Goal: Find specific page/section: Find specific page/section

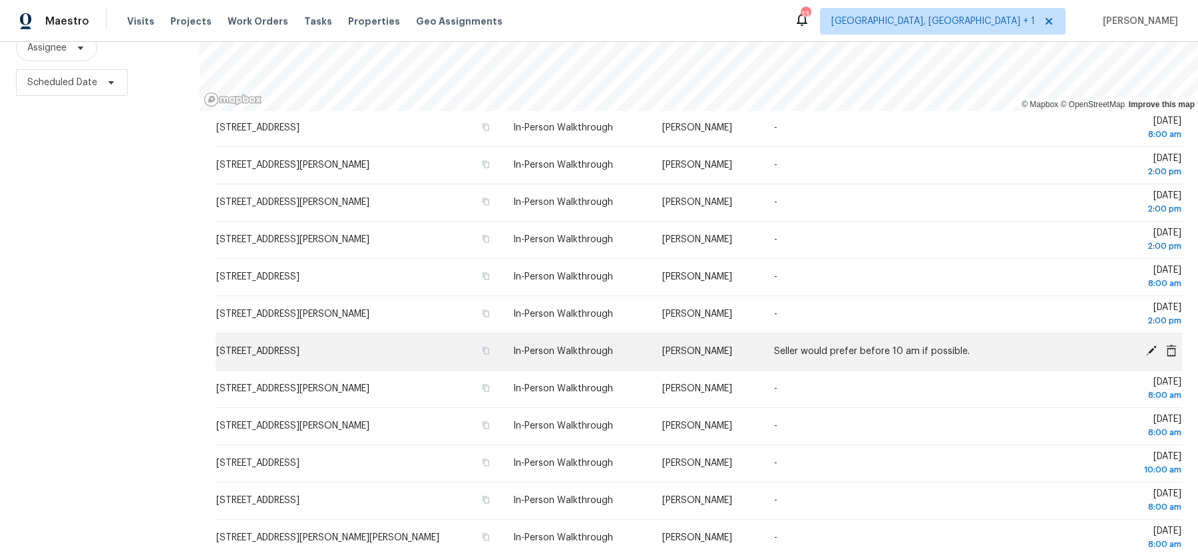
scroll to position [96, 0]
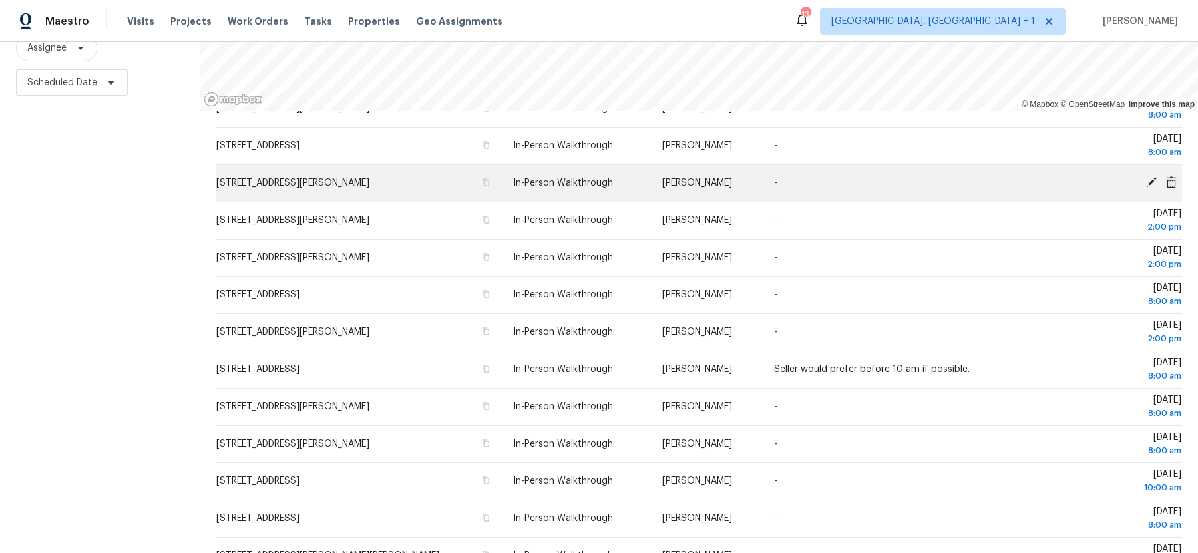
click at [369, 186] on span "223 Wycoff Way W, East Brunswick, NJ 08816" at bounding box center [292, 182] width 153 height 9
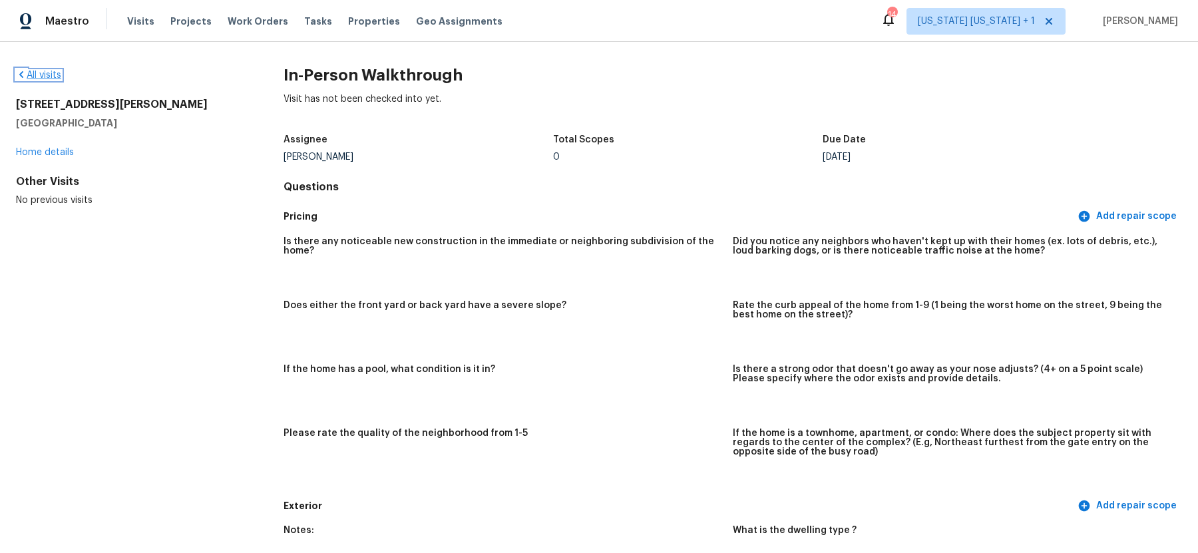
click at [37, 73] on link "All visits" at bounding box center [38, 75] width 45 height 9
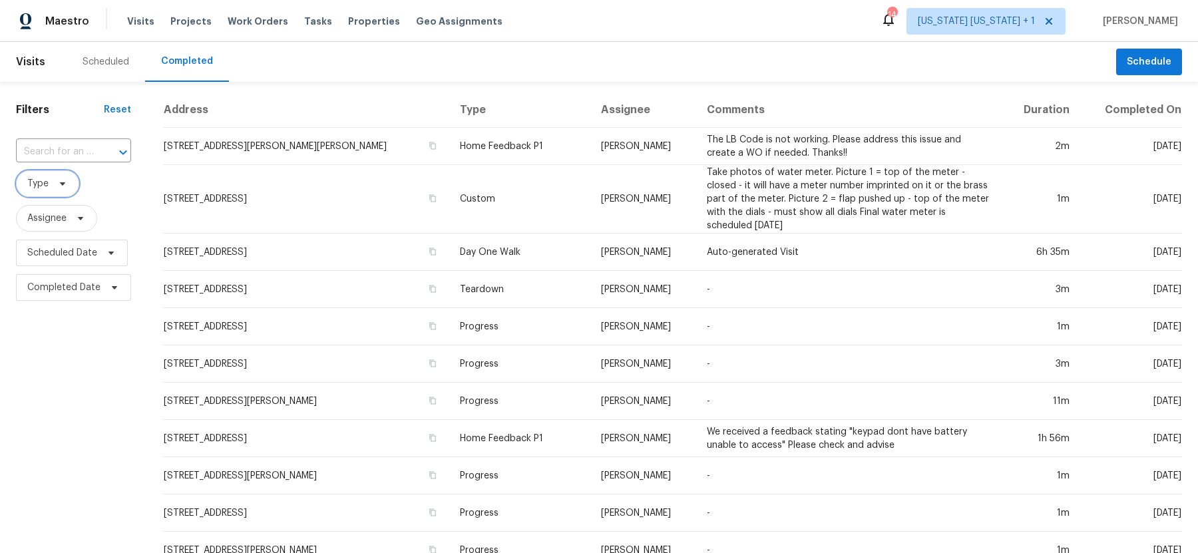
click at [49, 182] on span "Type" at bounding box center [47, 183] width 63 height 27
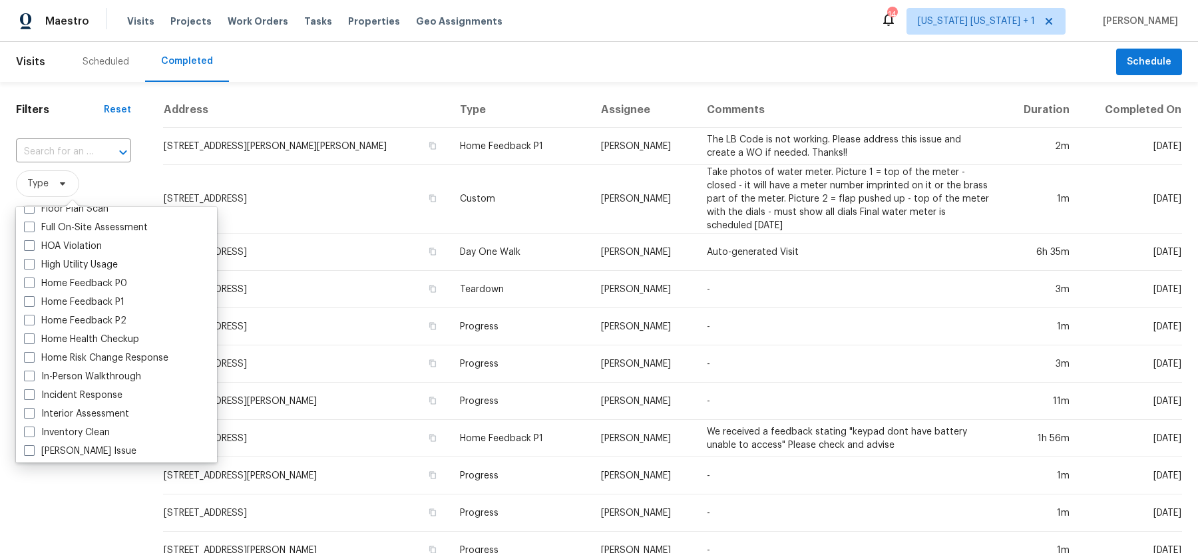
scroll to position [373, 0]
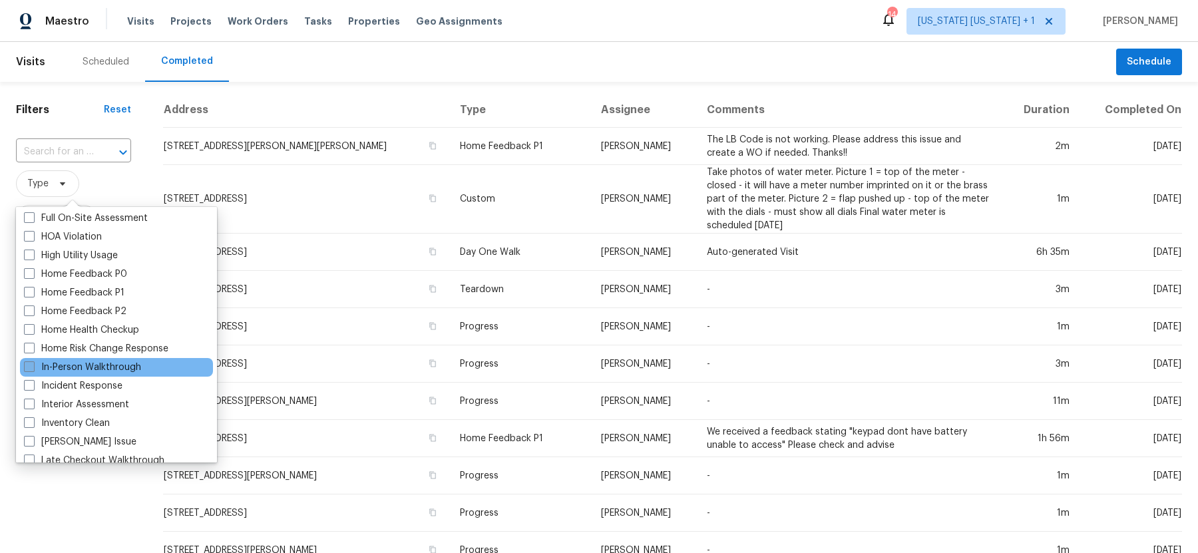
click at [28, 371] on span at bounding box center [29, 366] width 11 height 11
click at [28, 369] on input "In-Person Walkthrough" at bounding box center [28, 365] width 9 height 9
checkbox input "true"
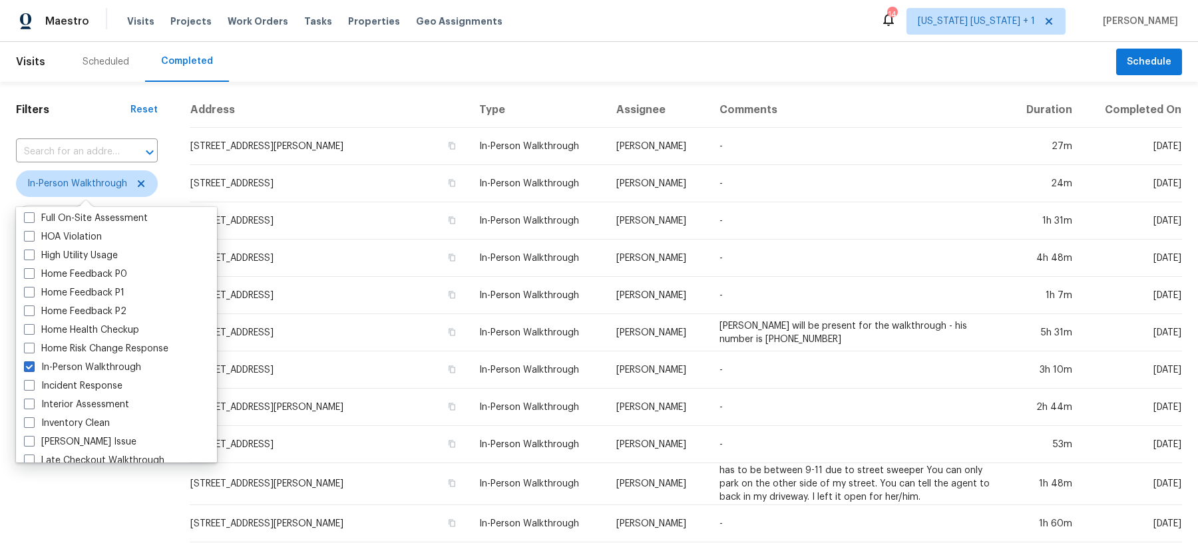
click at [73, 494] on div "Filters Reset ​ In-Person Walkthrough Assignee Scheduled Date Completed Date" at bounding box center [87, 500] width 174 height 836
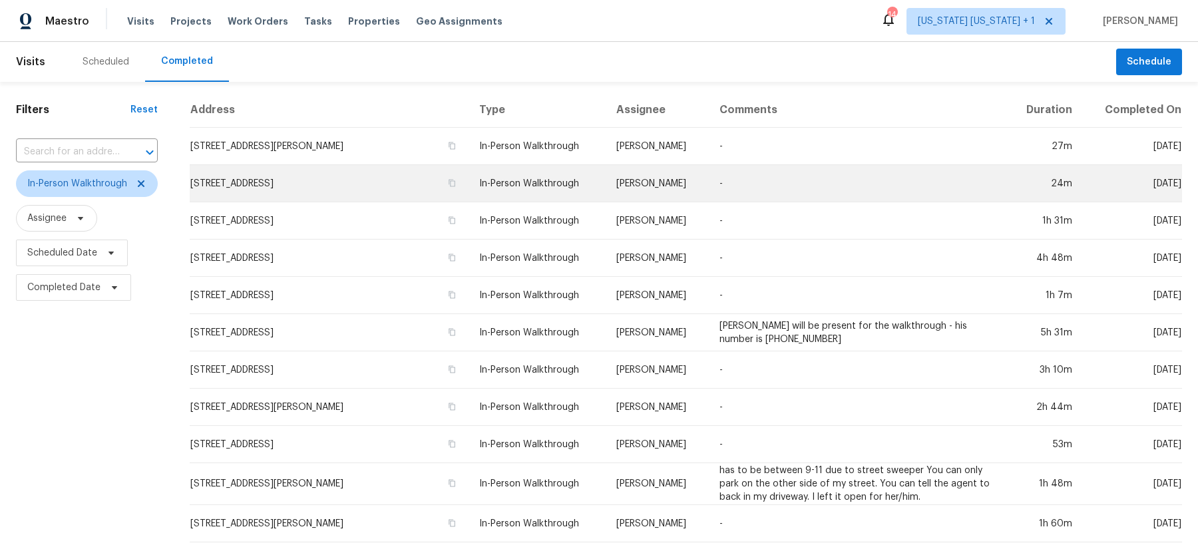
click at [522, 172] on td "In-Person Walkthrough" at bounding box center [536, 183] width 137 height 37
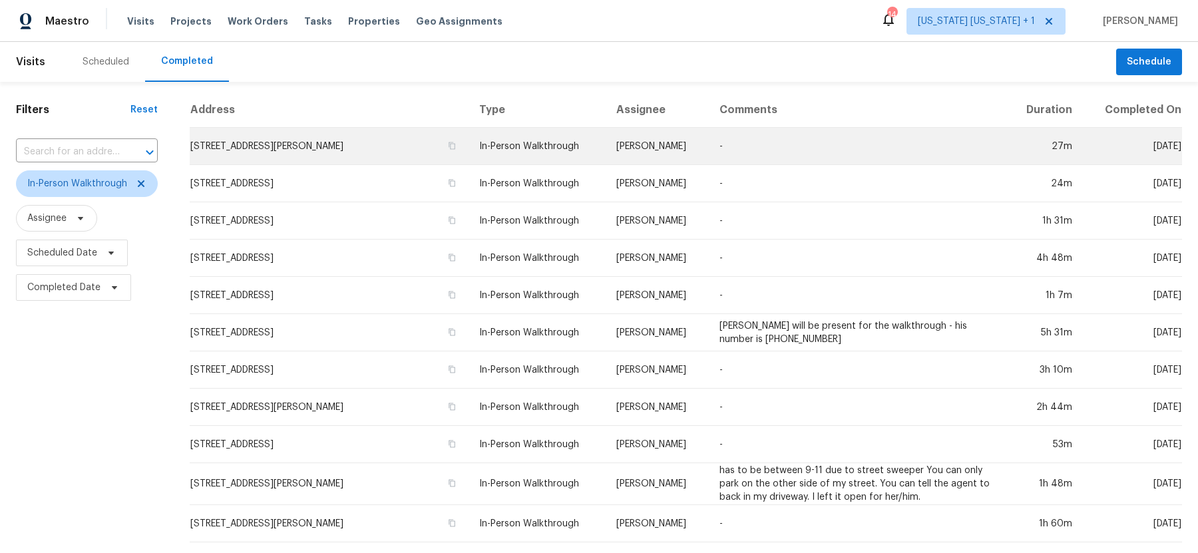
click at [540, 146] on td "In-Person Walkthrough" at bounding box center [536, 146] width 137 height 37
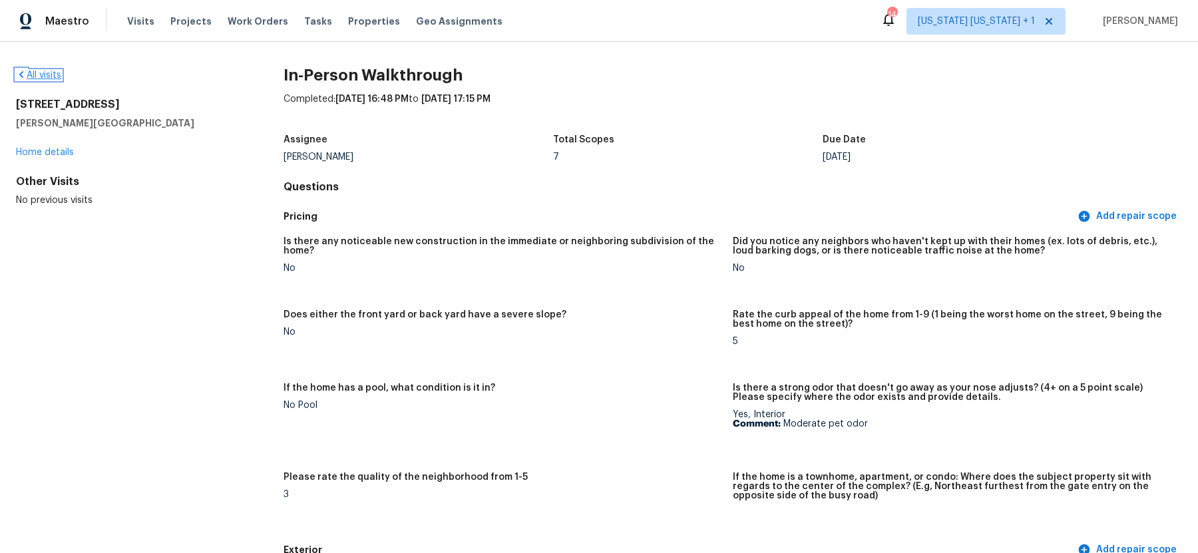
click at [45, 73] on link "All visits" at bounding box center [38, 75] width 45 height 9
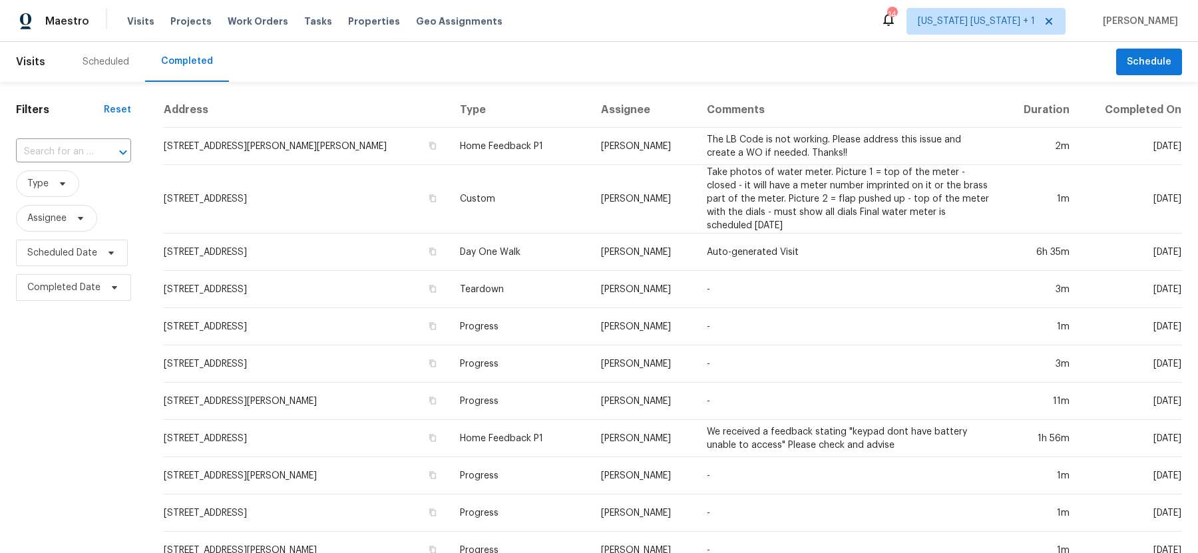
click at [101, 63] on div "Scheduled" at bounding box center [106, 61] width 47 height 13
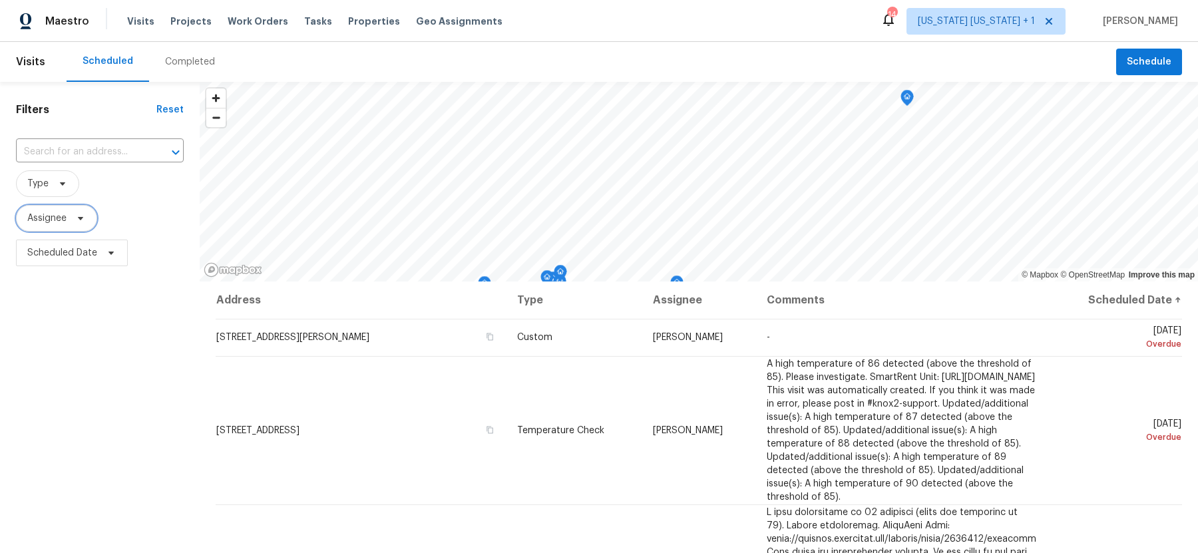
click at [45, 218] on span "Assignee" at bounding box center [46, 218] width 39 height 13
click at [51, 185] on span "Type" at bounding box center [47, 183] width 63 height 27
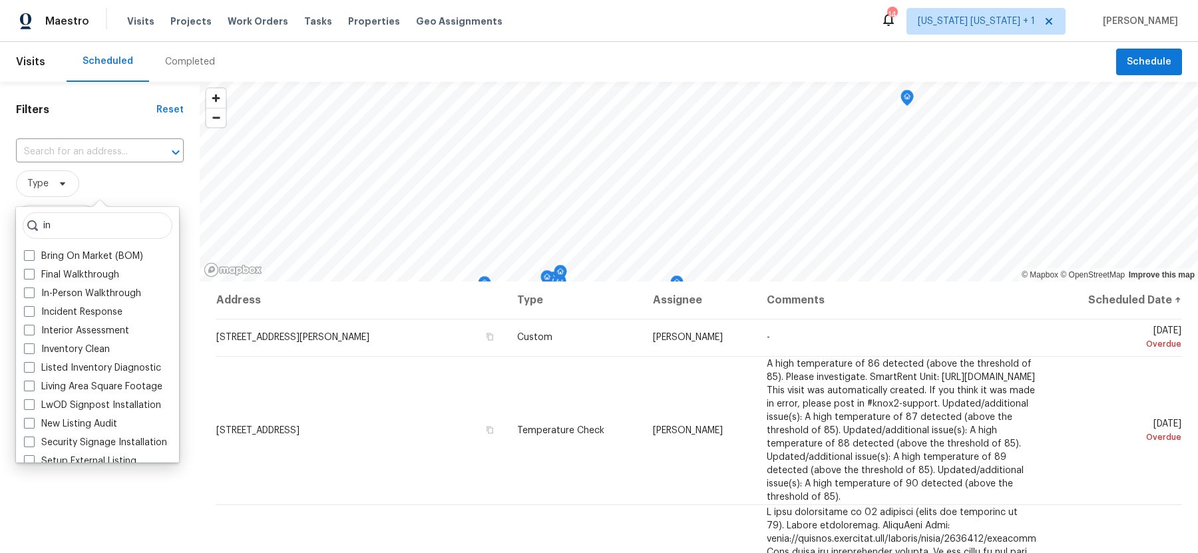
type input "i"
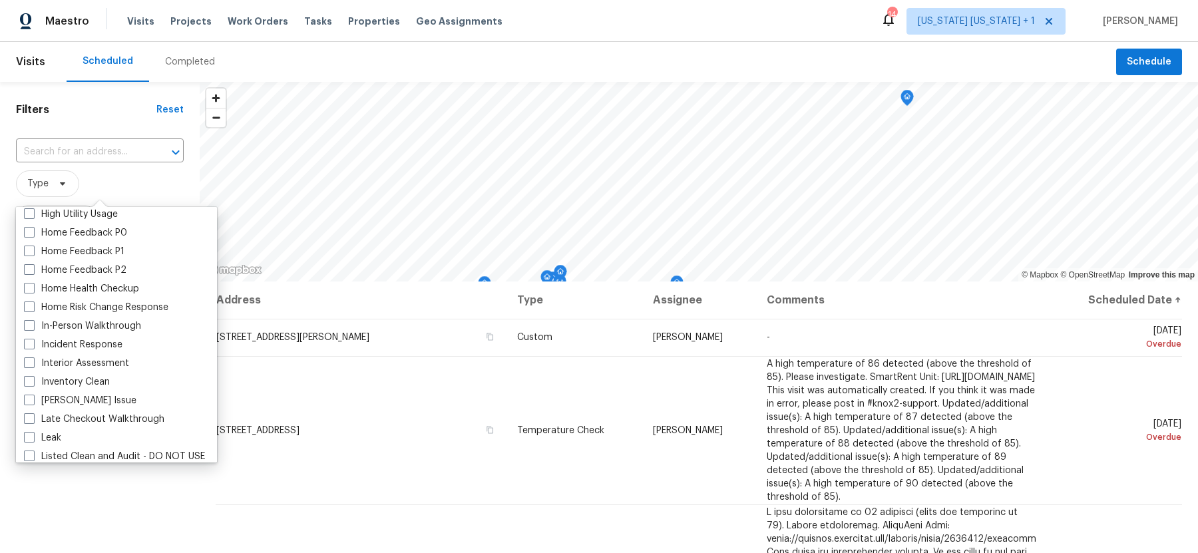
scroll to position [428, 0]
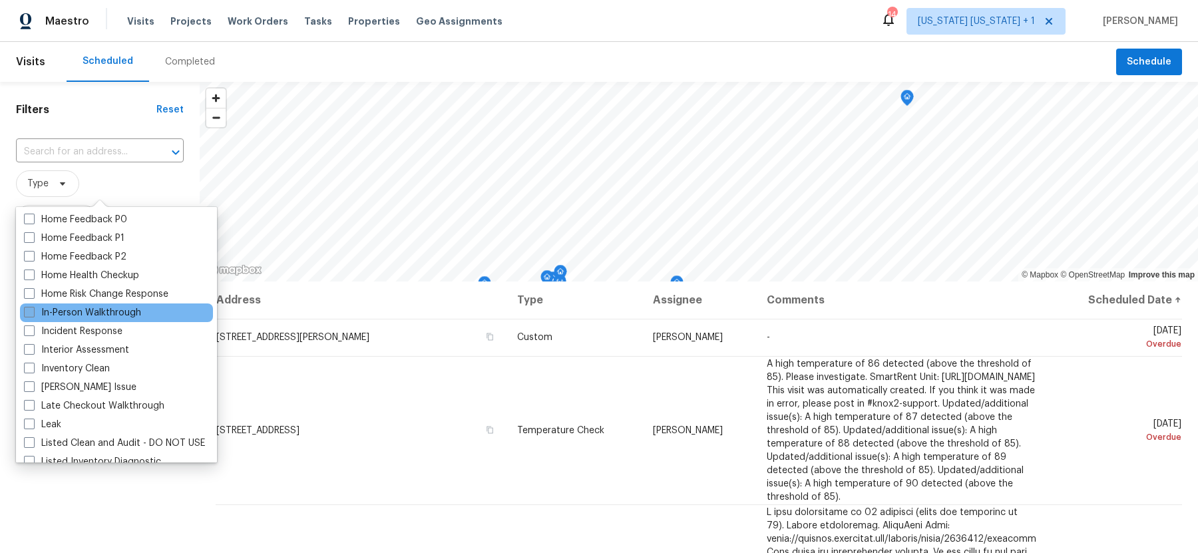
click at [27, 307] on span at bounding box center [29, 312] width 11 height 11
click at [27, 307] on input "In-Person Walkthrough" at bounding box center [28, 310] width 9 height 9
checkbox input "true"
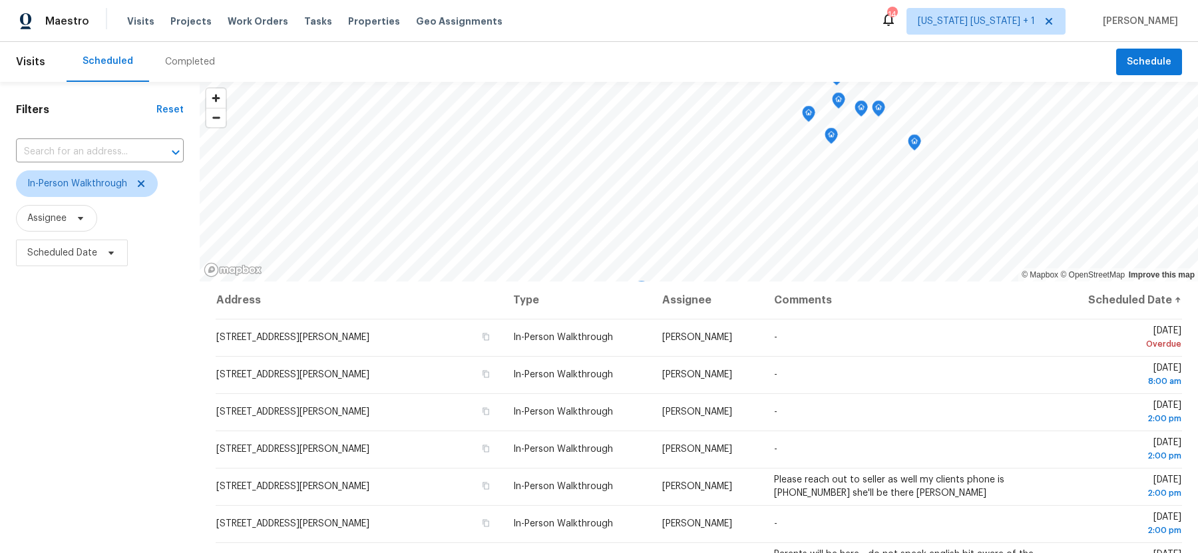
click at [56, 509] on div "Filters Reset ​ In-Person Walkthrough Assignee Scheduled Date" at bounding box center [100, 403] width 200 height 642
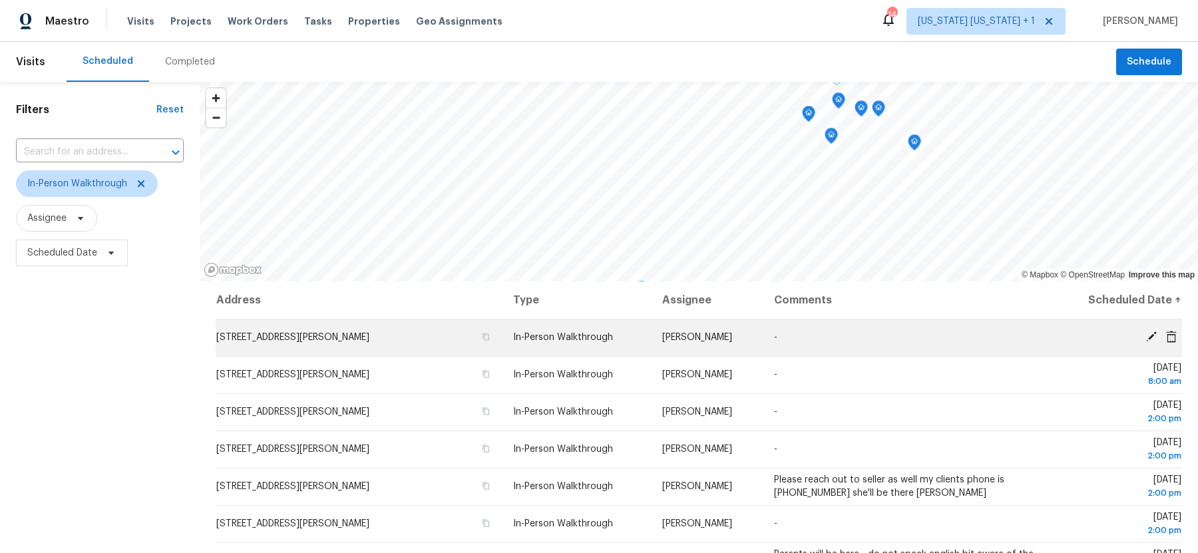
click at [372, 345] on td "[STREET_ADDRESS][PERSON_NAME]" at bounding box center [359, 337] width 287 height 37
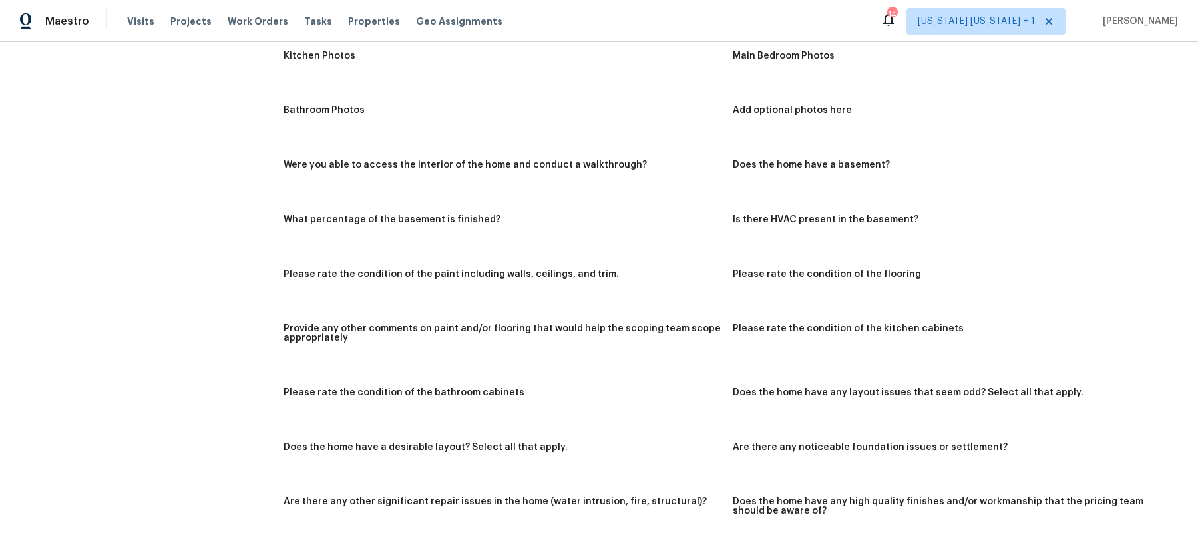
scroll to position [1149, 0]
